Goal: Task Accomplishment & Management: Use online tool/utility

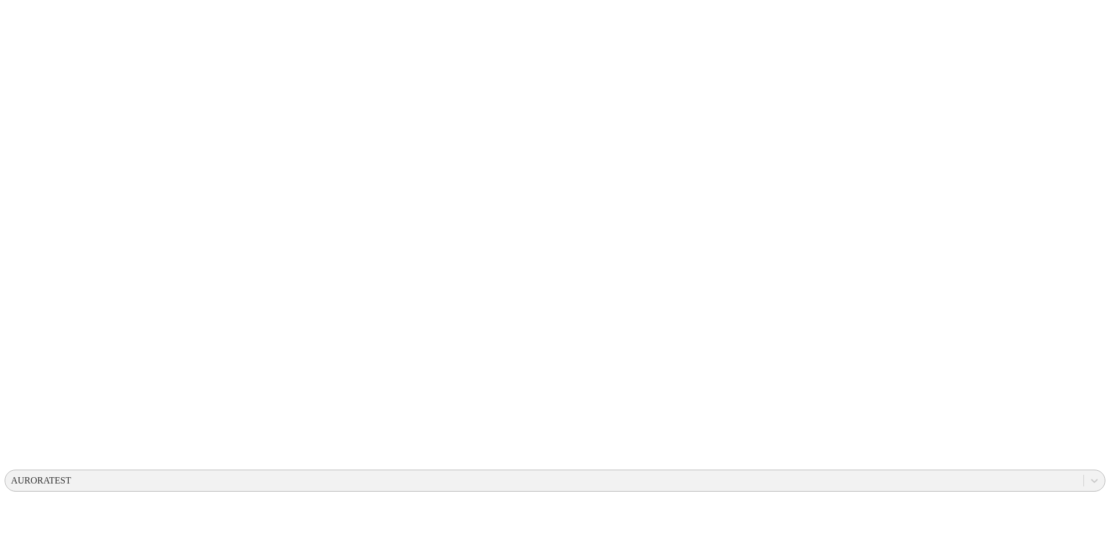
click at [71, 475] on div "AURORATEST" at bounding box center [41, 480] width 60 height 10
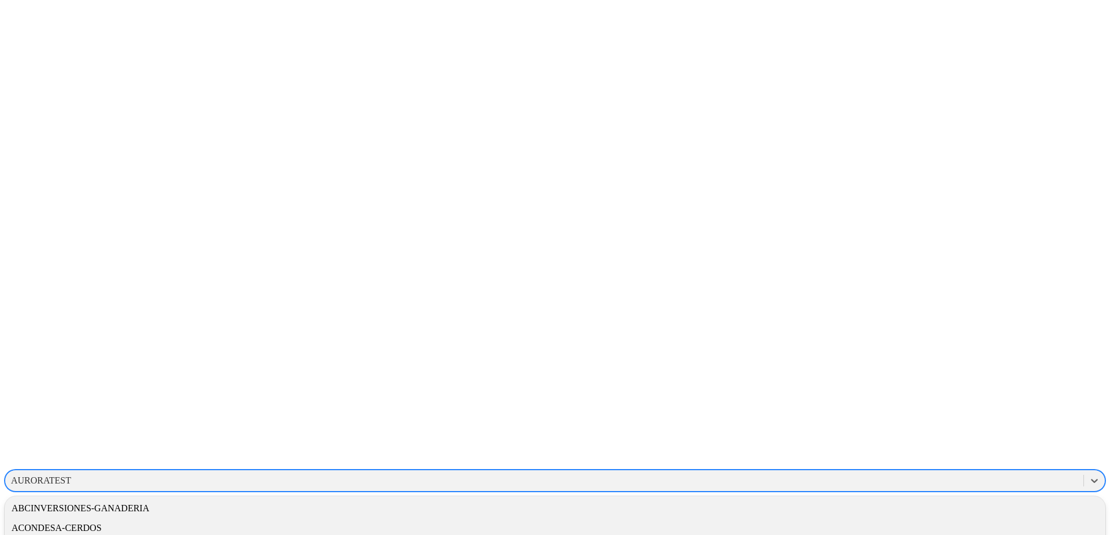
click at [28, 218] on icon at bounding box center [23, 236] width 36 height 36
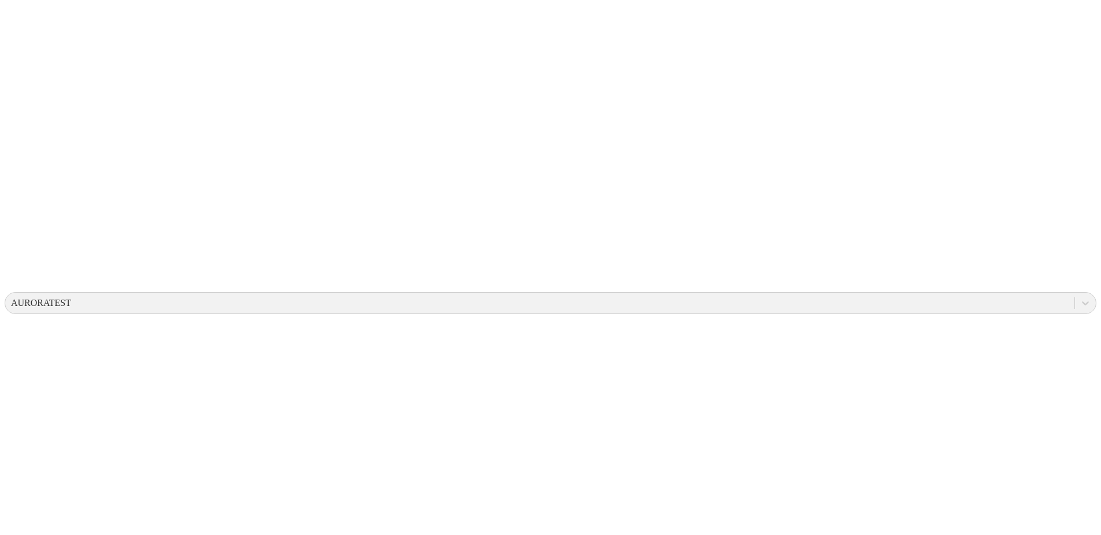
scroll to position [181, 0]
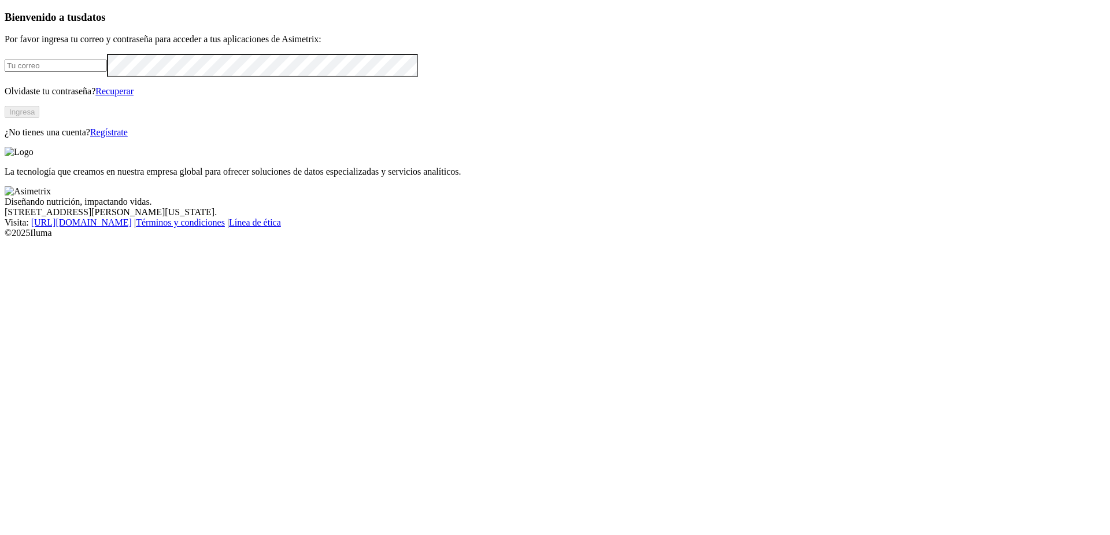
click at [107, 72] on input "email" at bounding box center [56, 66] width 102 height 12
click at [39, 118] on button "Ingresa" at bounding box center [22, 112] width 35 height 12
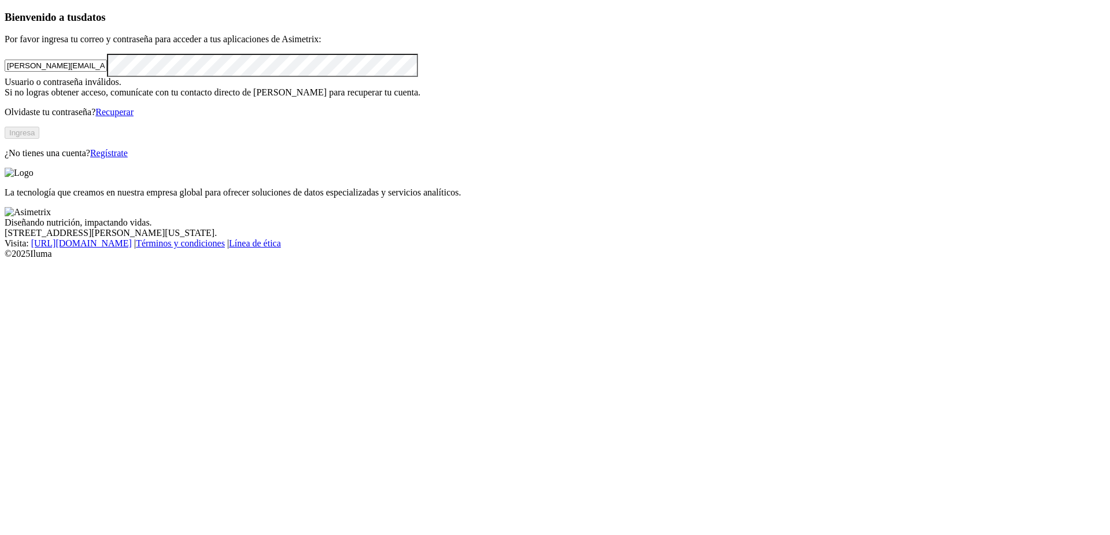
click at [107, 72] on input "[PERSON_NAME][EMAIL_ADDRESS][PERSON_NAME][DOMAIN_NAME]" at bounding box center [56, 66] width 102 height 12
type input "[PERSON_NAME][EMAIL_ADDRESS][PERSON_NAME][DOMAIN_NAME]"
click at [39, 139] on button "Ingresa" at bounding box center [22, 133] width 35 height 12
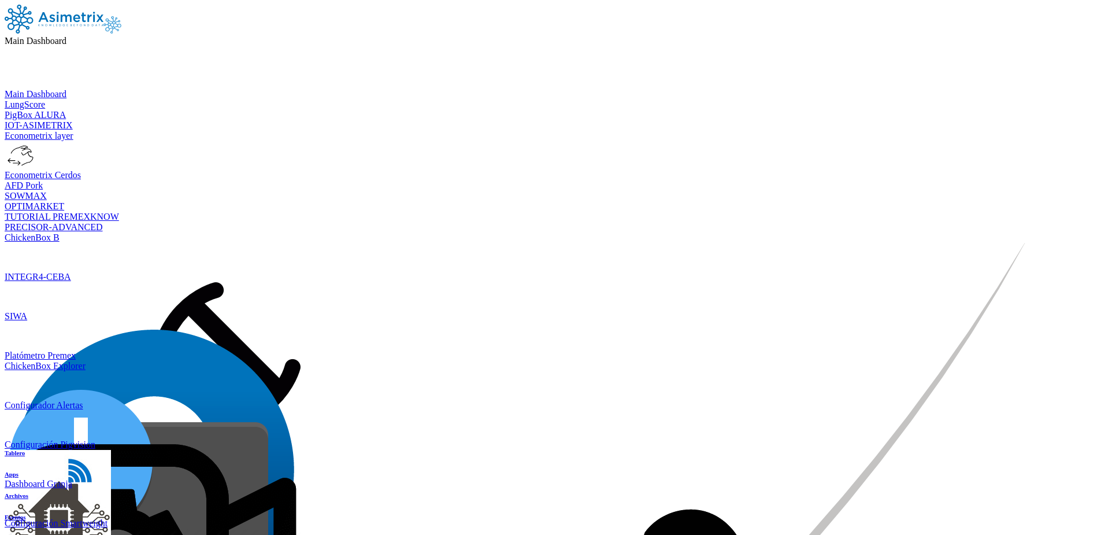
click at [66, 36] on icon at bounding box center [66, 41] width 0 height 10
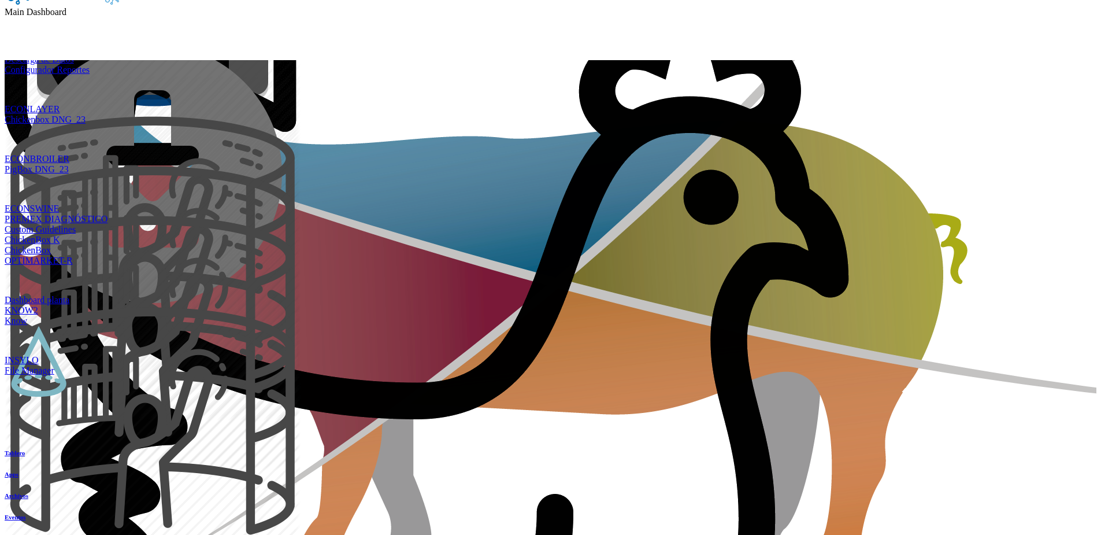
scroll to position [475, 0]
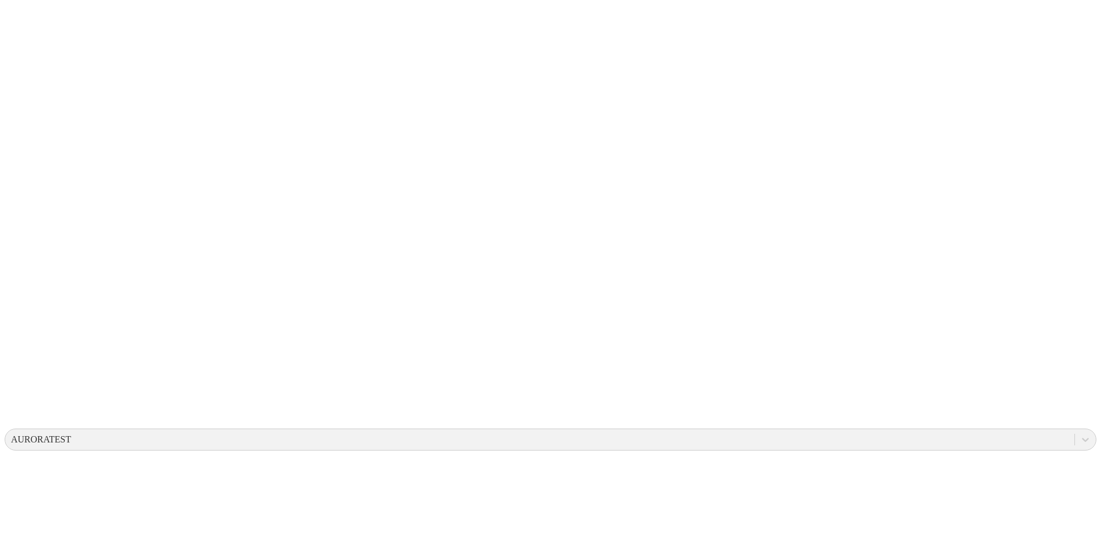
scroll to position [181, 0]
